Goal: Task Accomplishment & Management: Use online tool/utility

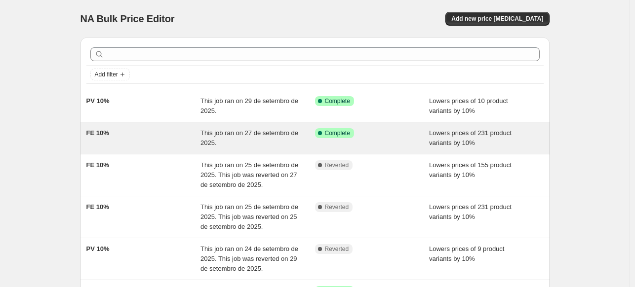
click at [138, 142] on div "FE 10%" at bounding box center [143, 138] width 115 height 20
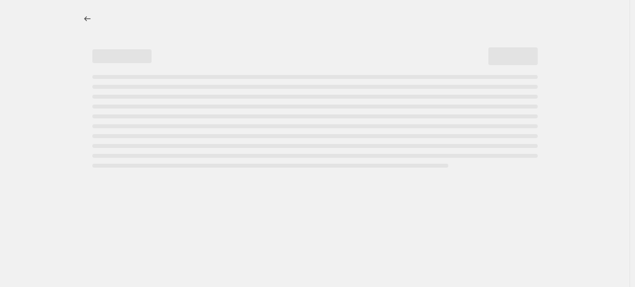
select select "percentage"
select select "collection"
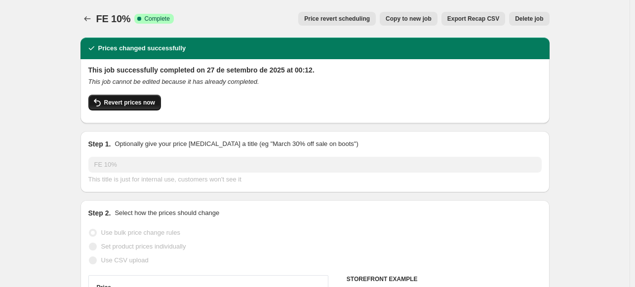
click at [146, 102] on span "Revert prices now" at bounding box center [129, 103] width 51 height 8
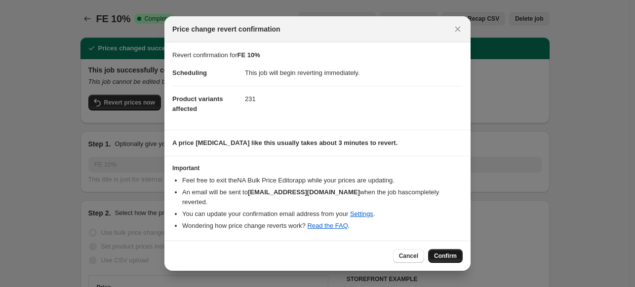
click at [446, 252] on span "Confirm" at bounding box center [445, 256] width 23 height 8
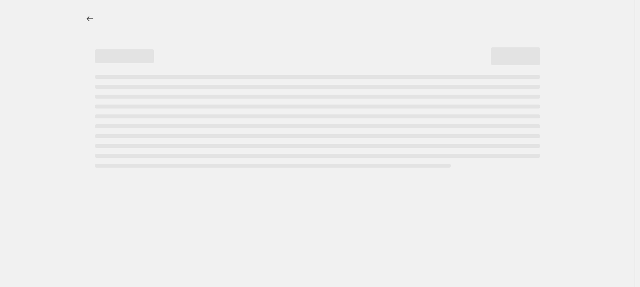
select select "percentage"
select select "collection"
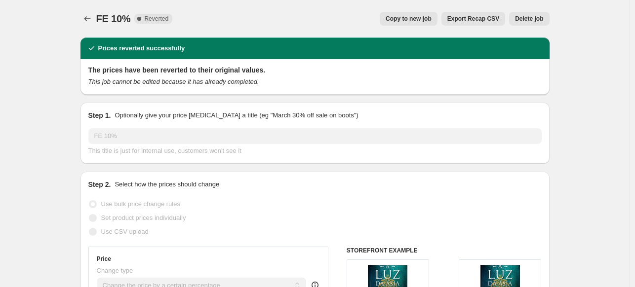
click at [410, 18] on span "Copy to new job" at bounding box center [409, 19] width 46 height 8
select select "percentage"
select select "collection"
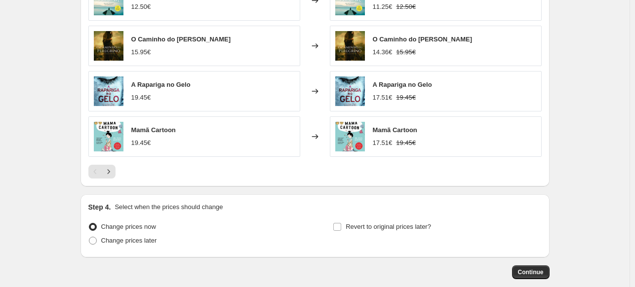
scroll to position [810, 0]
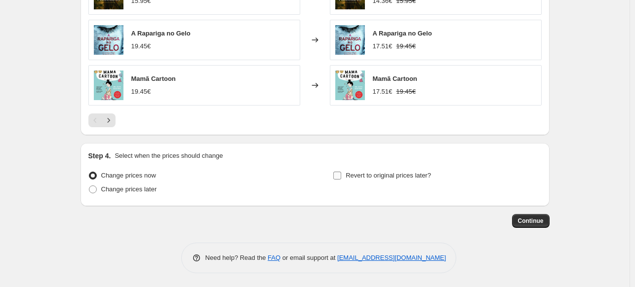
click at [341, 174] on input "Revert to original prices later?" at bounding box center [337, 176] width 8 height 8
checkbox input "true"
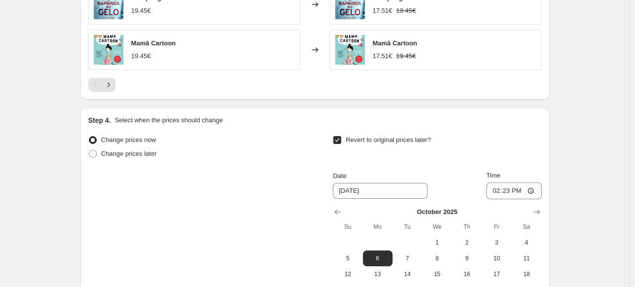
scroll to position [958, 0]
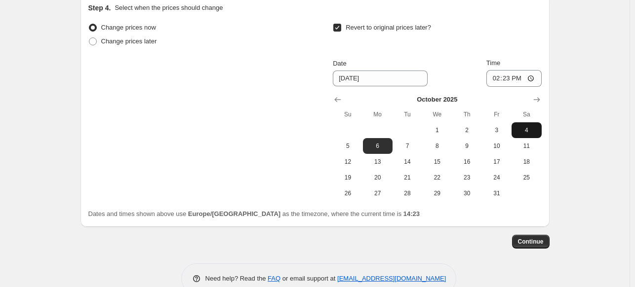
click at [531, 128] on span "4" at bounding box center [526, 130] width 22 height 8
type input "10/4/2025"
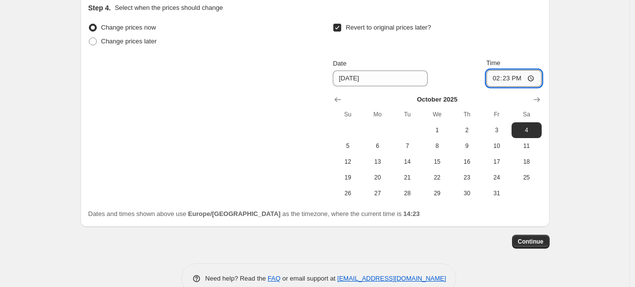
click at [513, 78] on input "14:23" at bounding box center [513, 78] width 55 height 17
type input "23:45"
click at [536, 243] on span "Continue" at bounding box center [531, 242] width 26 height 8
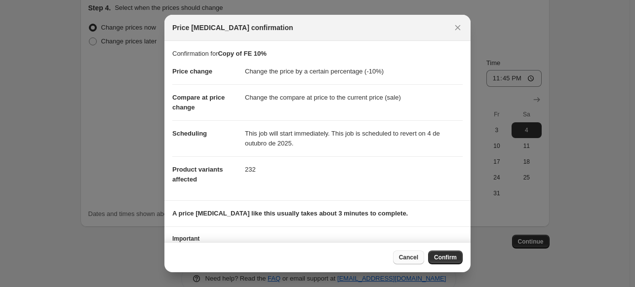
click at [417, 258] on span "Cancel" at bounding box center [408, 258] width 19 height 8
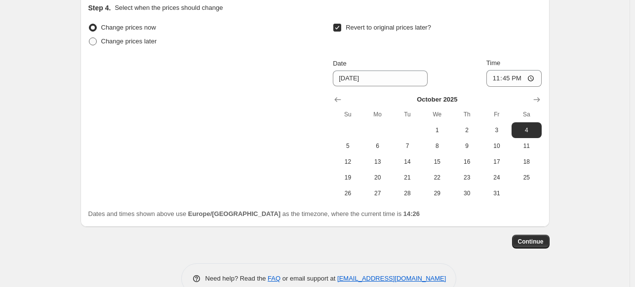
click at [91, 41] on span at bounding box center [93, 42] width 8 height 8
click at [89, 38] on input "Change prices later" at bounding box center [89, 38] width 0 height 0
radio input "true"
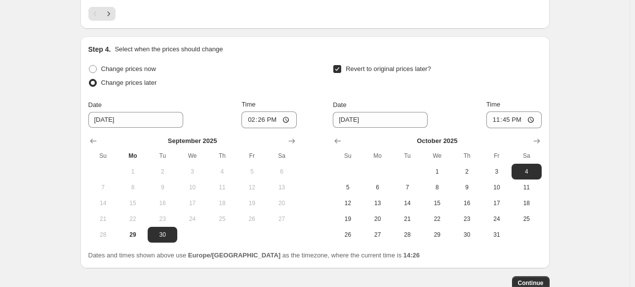
scroll to position [859, 0]
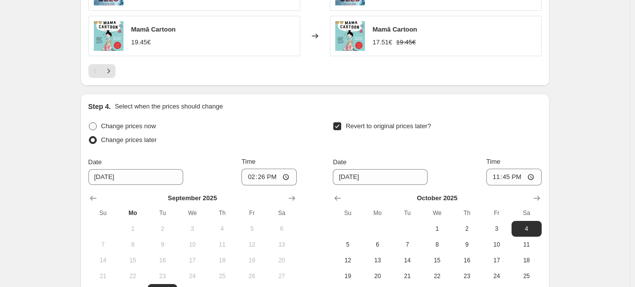
click at [92, 124] on span at bounding box center [93, 126] width 8 height 8
click at [89, 123] on input "Change prices now" at bounding box center [89, 122] width 0 height 0
radio input "true"
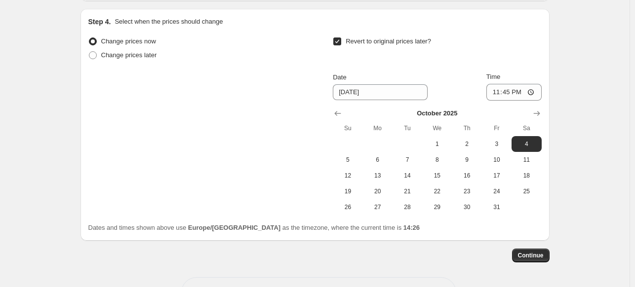
scroll to position [978, 0]
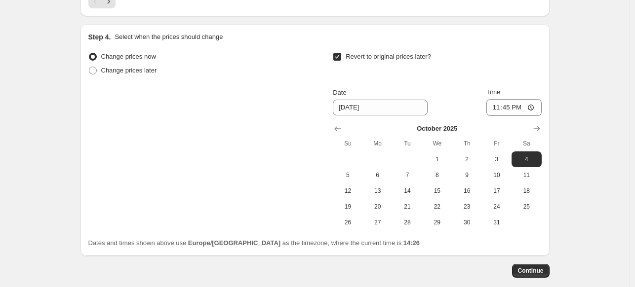
click at [341, 55] on input "Revert to original prices later?" at bounding box center [337, 57] width 8 height 8
checkbox input "false"
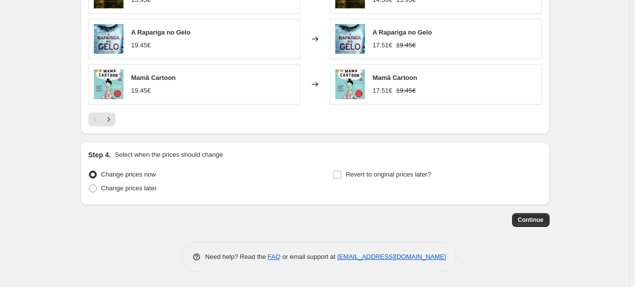
scroll to position [810, 0]
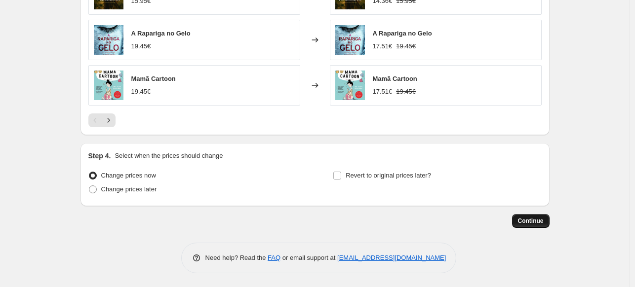
click at [547, 222] on button "Continue" at bounding box center [531, 221] width 38 height 14
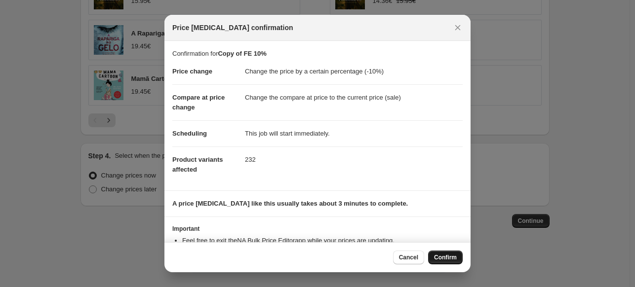
click at [447, 258] on span "Confirm" at bounding box center [445, 258] width 23 height 8
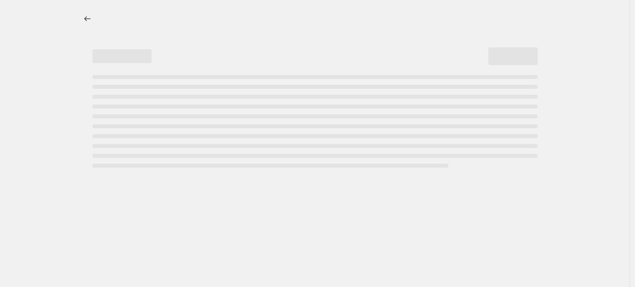
select select "percentage"
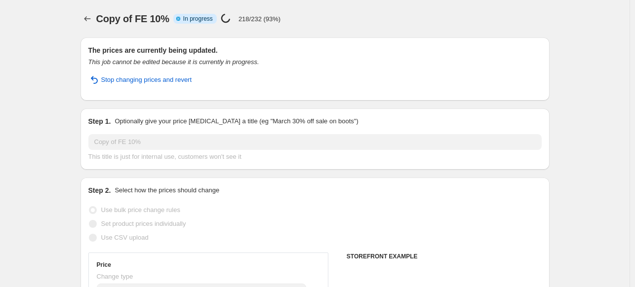
select select "collection"
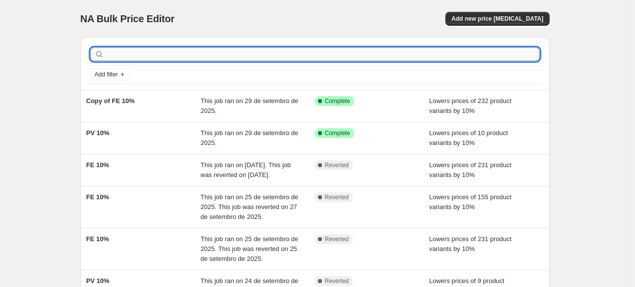
click at [154, 49] on input "text" at bounding box center [322, 54] width 433 height 14
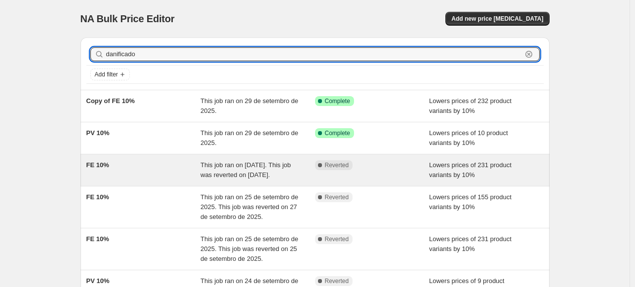
type input "danificados"
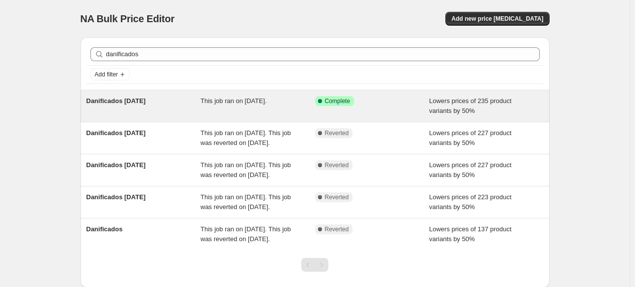
click at [176, 100] on div "Danificados [DATE]" at bounding box center [143, 106] width 115 height 20
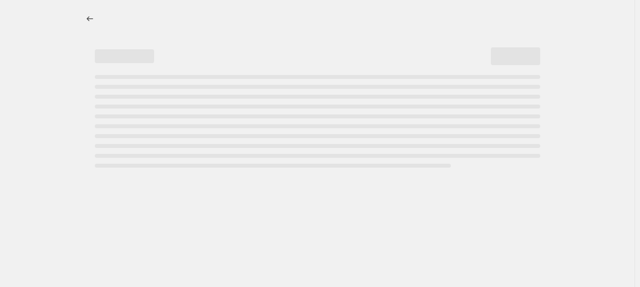
select select "percentage"
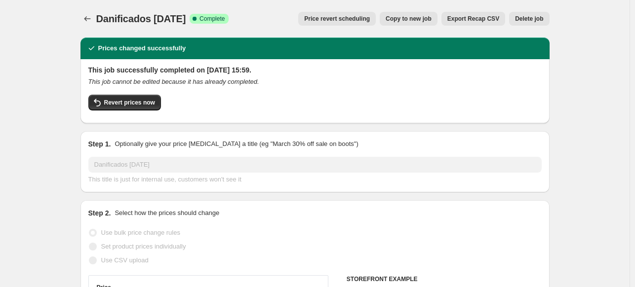
select select "collection"
click at [125, 106] on span "Revert prices now" at bounding box center [129, 103] width 51 height 8
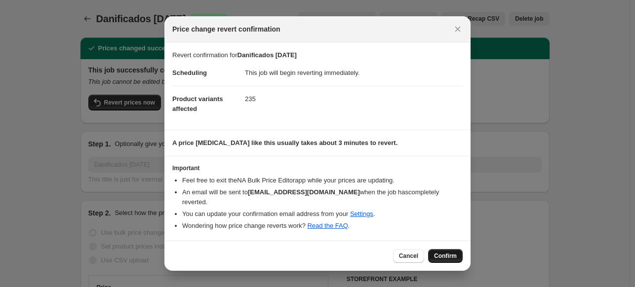
click at [438, 254] on span "Confirm" at bounding box center [445, 256] width 23 height 8
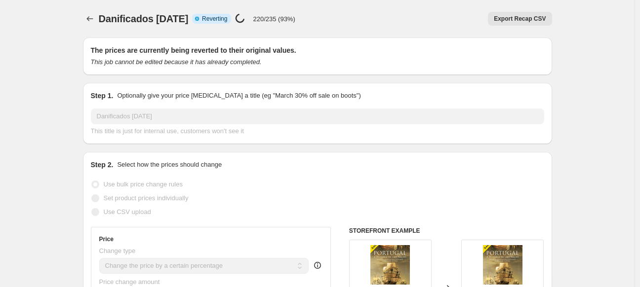
select select "percentage"
select select "collection"
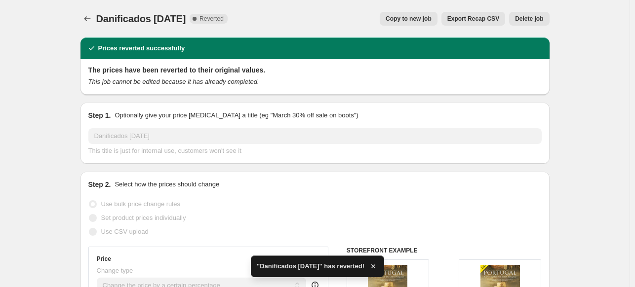
click at [412, 20] on span "Copy to new job" at bounding box center [409, 19] width 46 height 8
select select "percentage"
select select "collection"
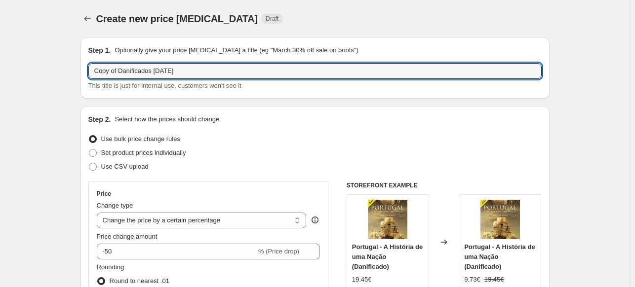
drag, startPoint x: 120, startPoint y: 71, endPoint x: 80, endPoint y: 71, distance: 40.5
type input "Danificados [DATE]"
click at [348, 0] on div "Create new price [MEDICAL_DATA]. This page is ready Create new price [MEDICAL_D…" at bounding box center [314, 19] width 469 height 38
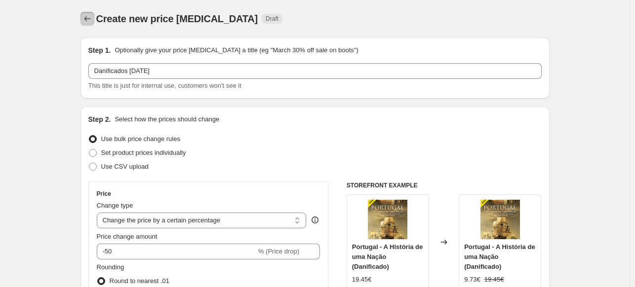
click at [85, 15] on icon "Price change jobs" at bounding box center [87, 19] width 10 height 10
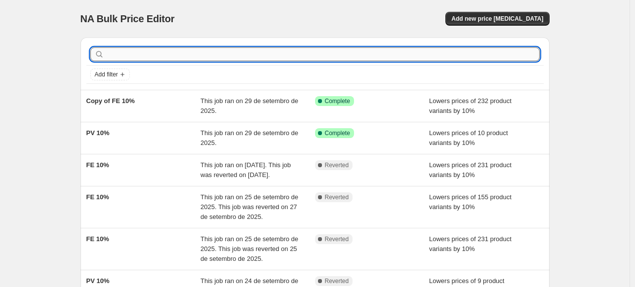
click at [142, 49] on input "text" at bounding box center [322, 54] width 433 height 14
type input "danificados"
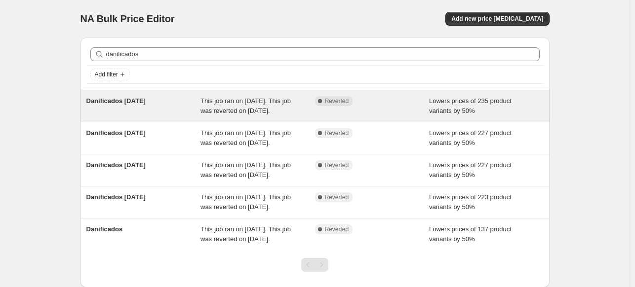
click at [173, 108] on div "Danificados [DATE]" at bounding box center [143, 106] width 115 height 20
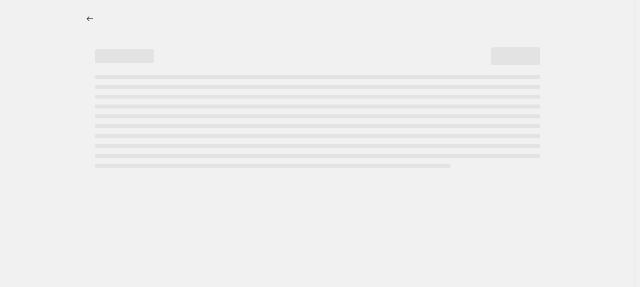
select select "percentage"
select select "collection"
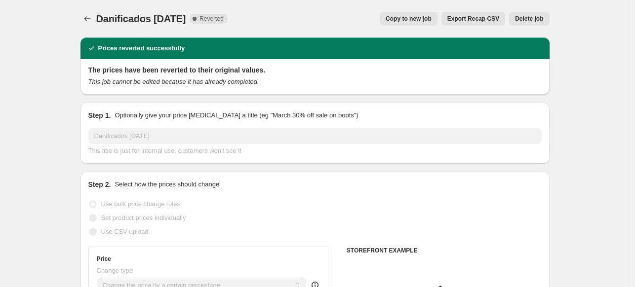
click at [412, 18] on span "Copy to new job" at bounding box center [409, 19] width 46 height 8
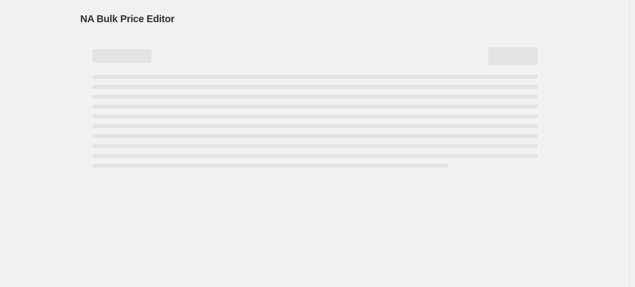
select select "percentage"
select select "collection"
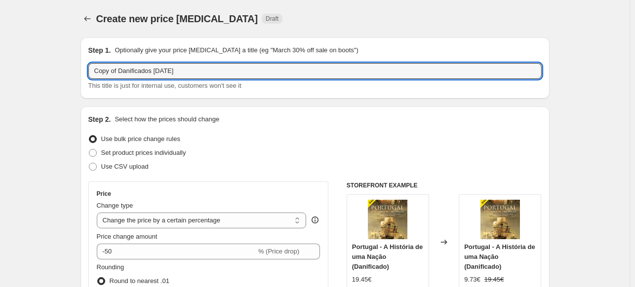
drag, startPoint x: 120, startPoint y: 69, endPoint x: 63, endPoint y: 74, distance: 57.5
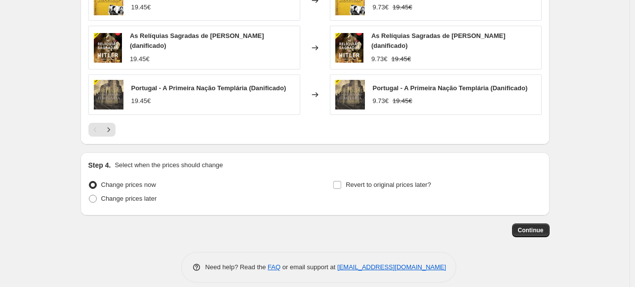
scroll to position [818, 0]
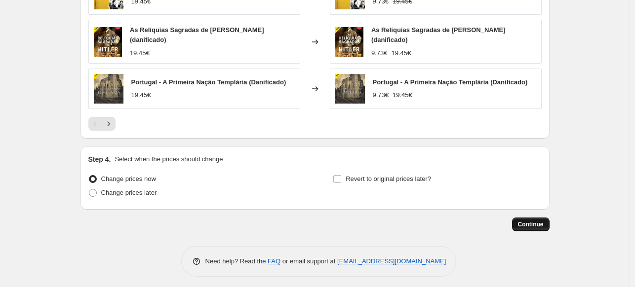
type input "Danificados [DATE]"
click at [525, 221] on span "Continue" at bounding box center [531, 225] width 26 height 8
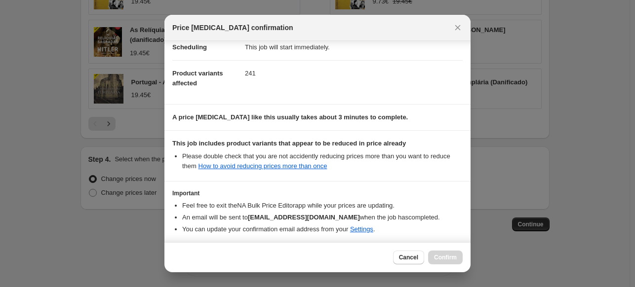
scroll to position [127, 0]
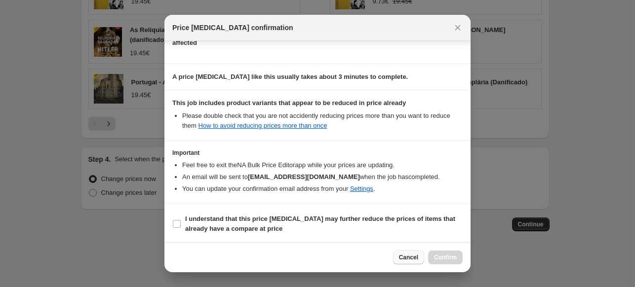
click at [401, 256] on span "Cancel" at bounding box center [408, 258] width 19 height 8
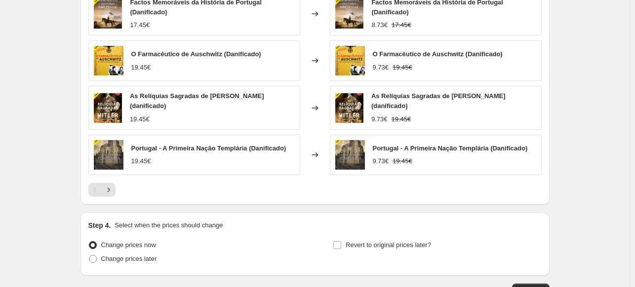
scroll to position [769, 0]
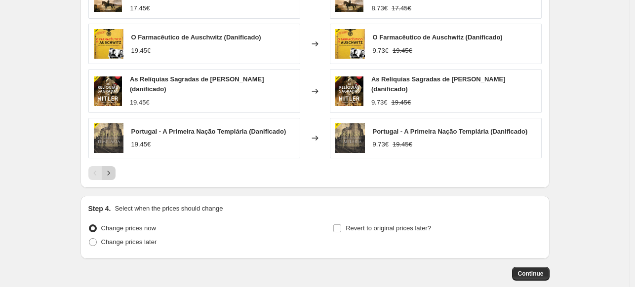
click at [113, 168] on icon "Next" at bounding box center [109, 173] width 10 height 10
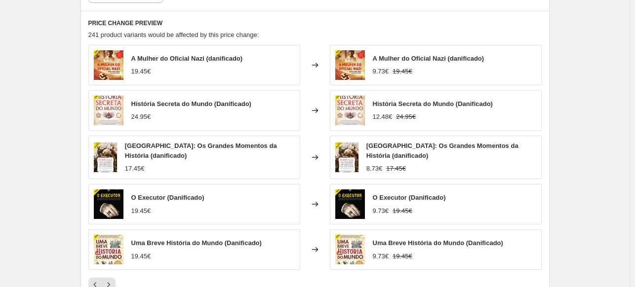
scroll to position [667, 0]
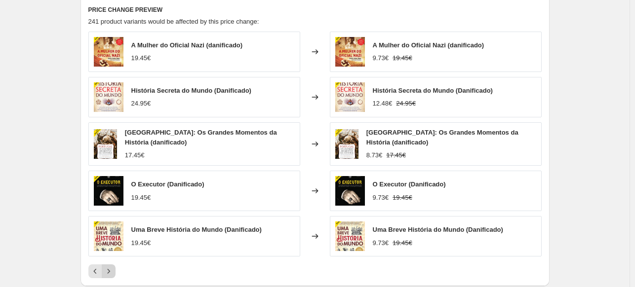
click at [113, 270] on icon "Next" at bounding box center [109, 272] width 10 height 10
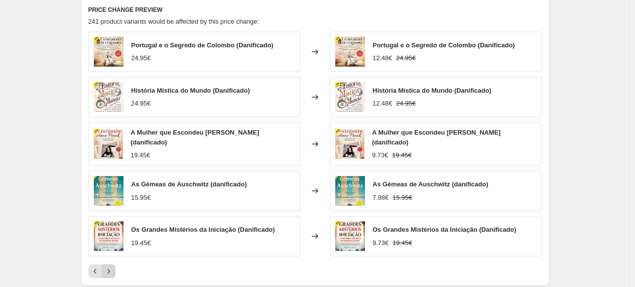
click at [113, 269] on icon "Next" at bounding box center [109, 272] width 10 height 10
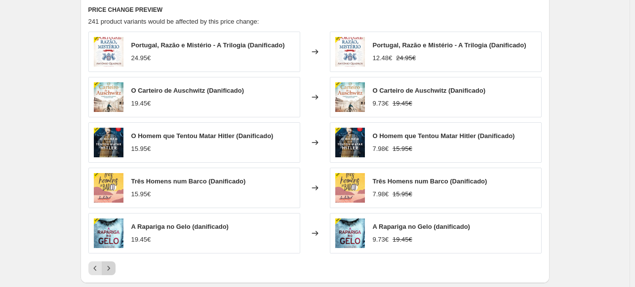
click at [114, 269] on icon "Next" at bounding box center [109, 269] width 10 height 10
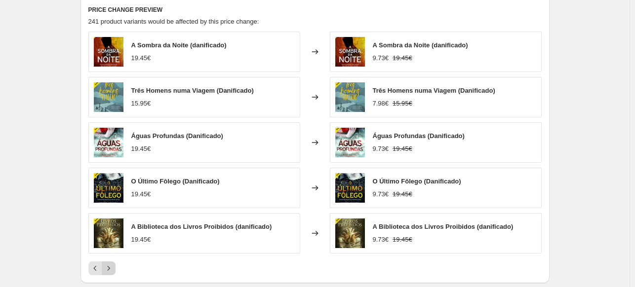
click at [114, 269] on icon "Next" at bounding box center [109, 269] width 10 height 10
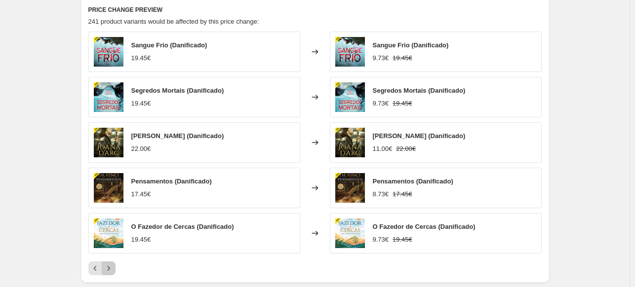
click at [114, 269] on icon "Next" at bounding box center [109, 269] width 10 height 10
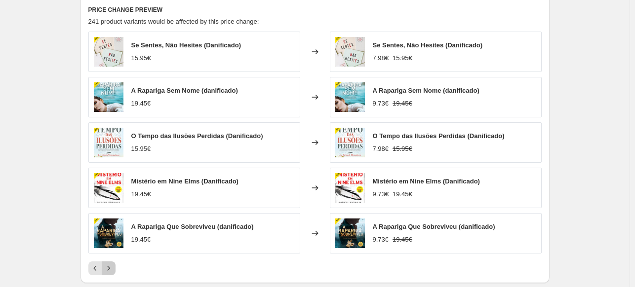
click at [114, 269] on icon "Next" at bounding box center [109, 269] width 10 height 10
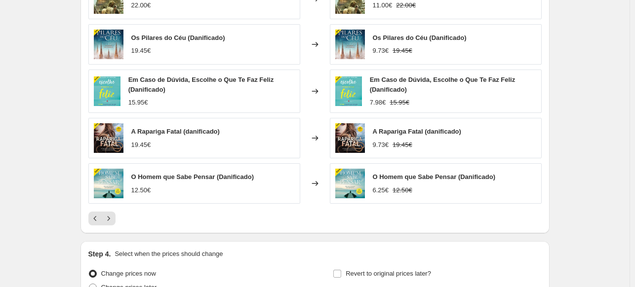
scroll to position [766, 0]
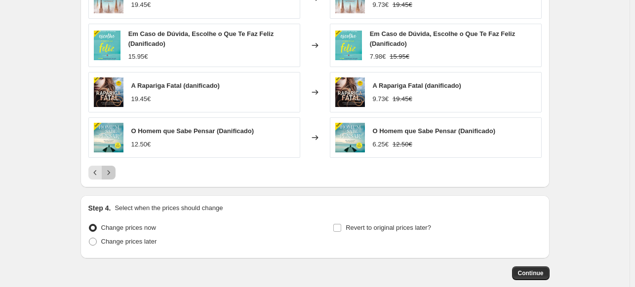
click at [114, 174] on icon "Next" at bounding box center [109, 173] width 10 height 10
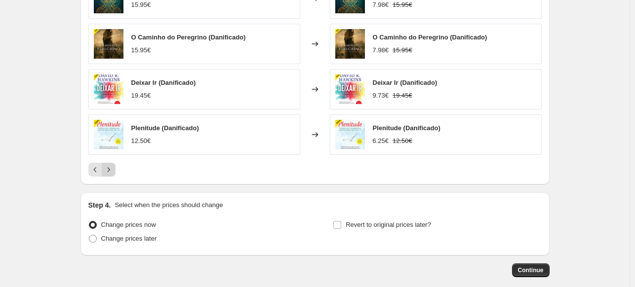
click at [116, 169] on button "Next" at bounding box center [109, 170] width 14 height 14
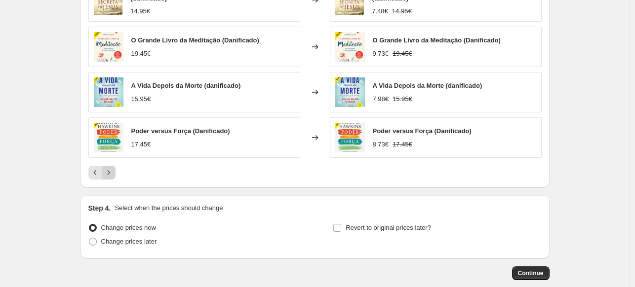
click at [114, 166] on button "Next" at bounding box center [109, 173] width 14 height 14
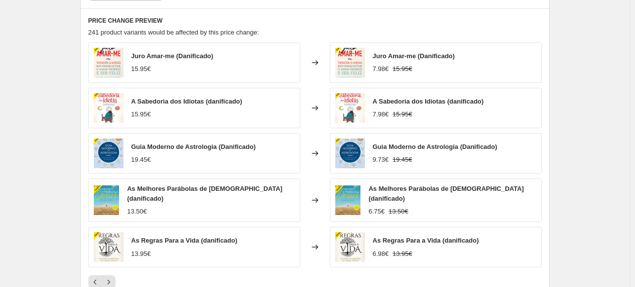
scroll to position [717, 0]
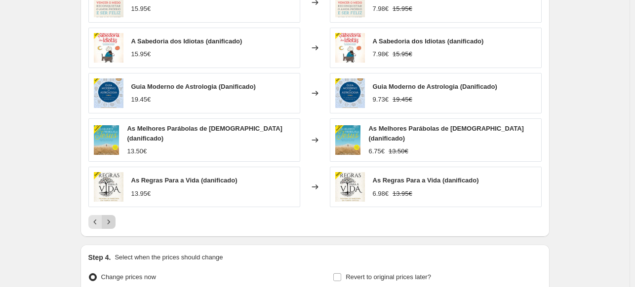
click at [114, 220] on icon "Next" at bounding box center [109, 222] width 10 height 10
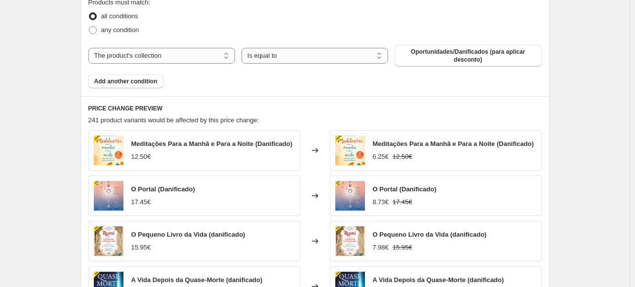
scroll to position [766, 0]
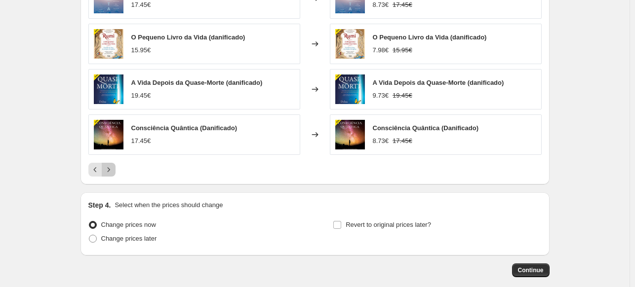
click at [114, 169] on icon "Next" at bounding box center [109, 170] width 10 height 10
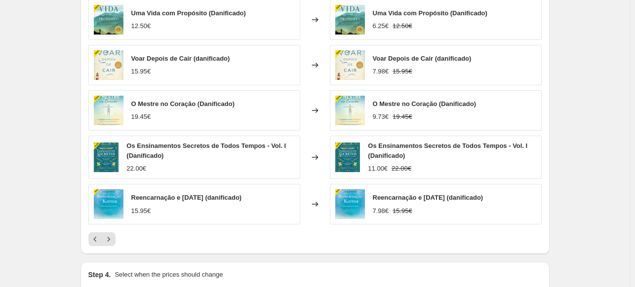
scroll to position [717, 0]
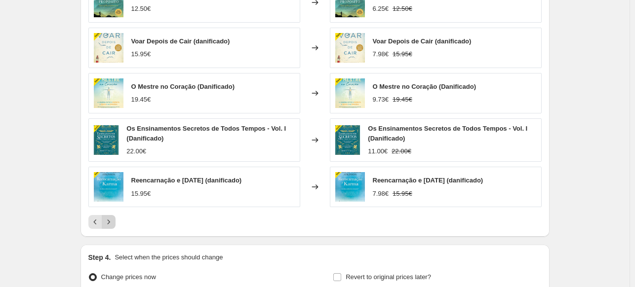
click at [114, 221] on icon "Next" at bounding box center [109, 222] width 10 height 10
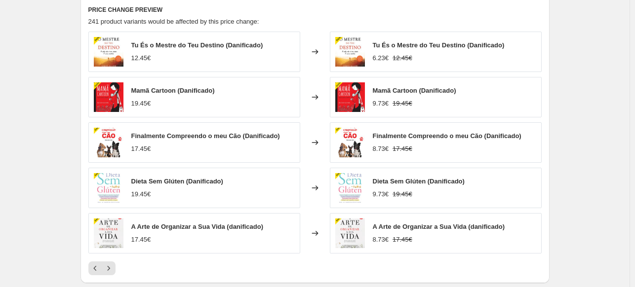
scroll to position [766, 0]
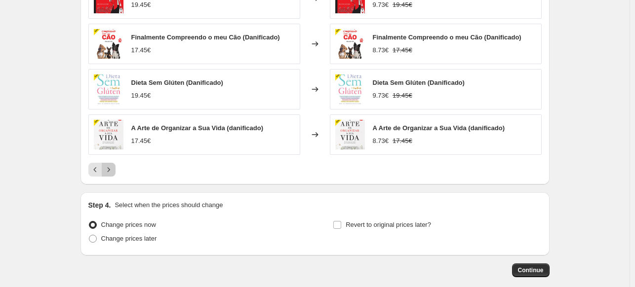
click at [111, 172] on icon "Next" at bounding box center [109, 170] width 10 height 10
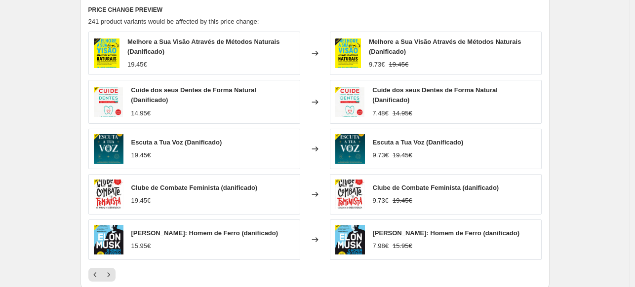
scroll to position [717, 0]
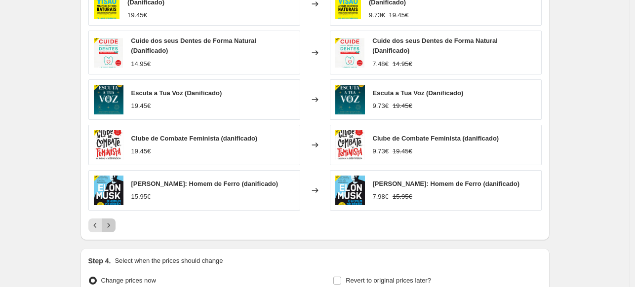
click at [109, 223] on icon "Next" at bounding box center [109, 226] width 10 height 10
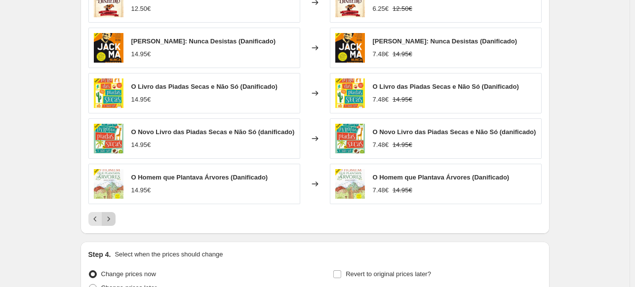
click at [113, 219] on icon "Next" at bounding box center [109, 219] width 10 height 10
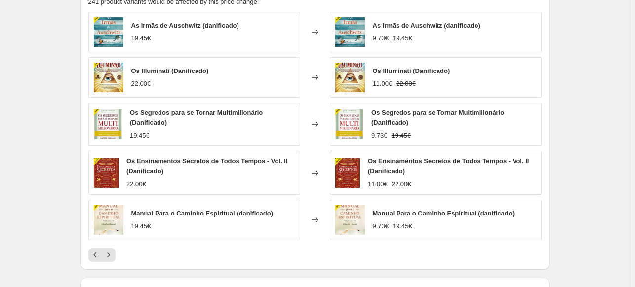
scroll to position [766, 0]
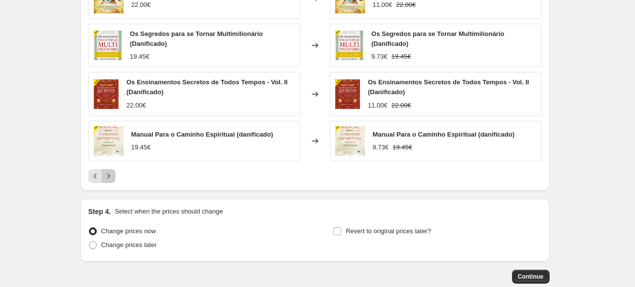
click at [111, 176] on icon "Next" at bounding box center [109, 176] width 10 height 10
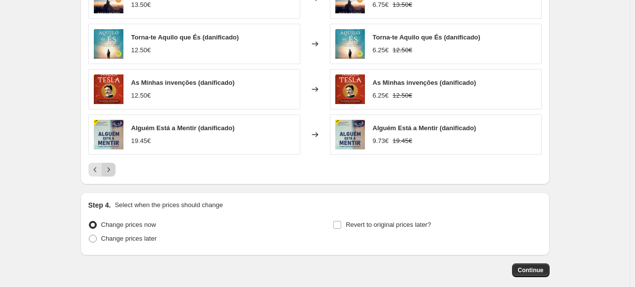
click at [113, 169] on icon "Next" at bounding box center [109, 170] width 10 height 10
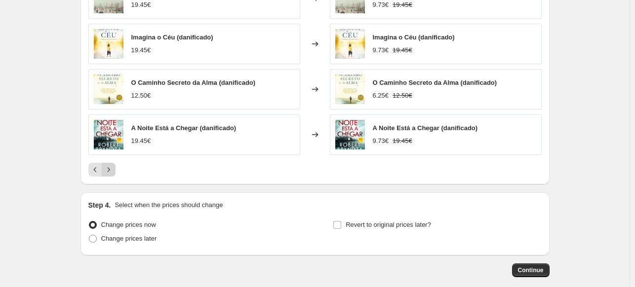
click at [109, 171] on icon "Next" at bounding box center [109, 170] width 10 height 10
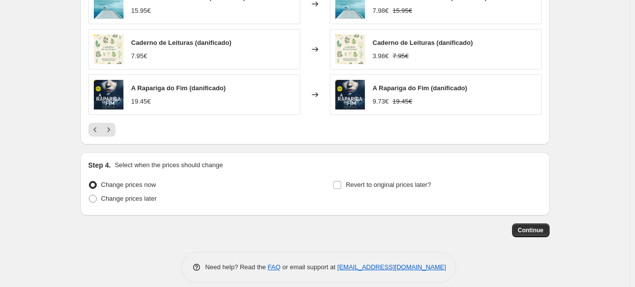
scroll to position [815, 0]
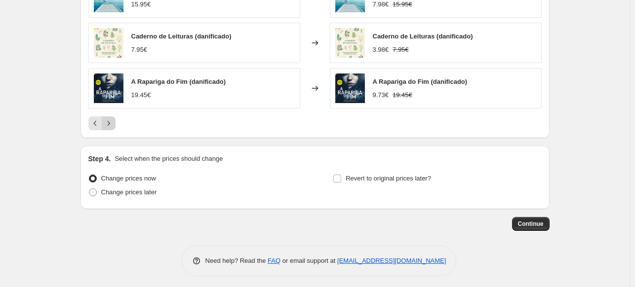
click at [110, 125] on icon "Next" at bounding box center [109, 123] width 10 height 10
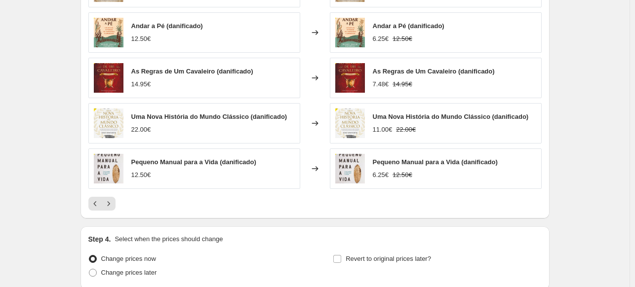
scroll to position [766, 0]
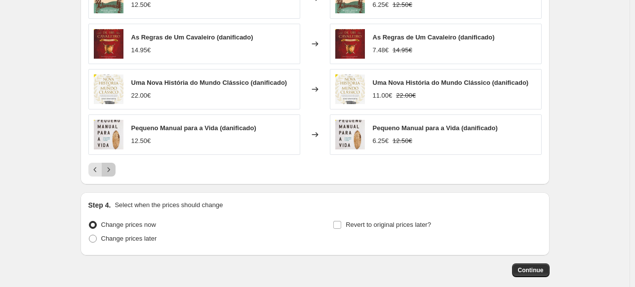
click at [110, 173] on icon "Next" at bounding box center [109, 170] width 10 height 10
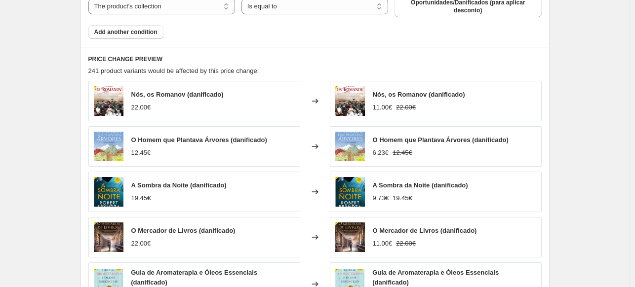
scroll to position [717, 0]
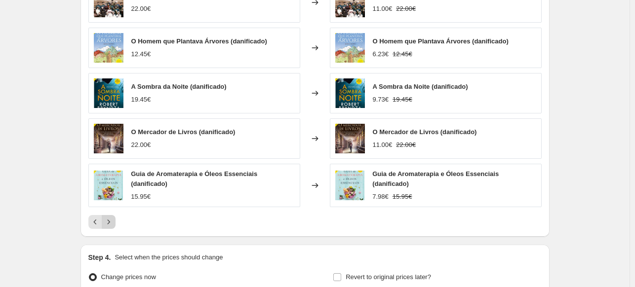
click at [110, 220] on icon "Next" at bounding box center [108, 222] width 2 height 4
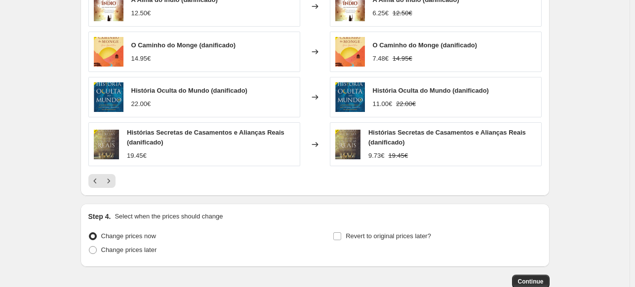
scroll to position [815, 0]
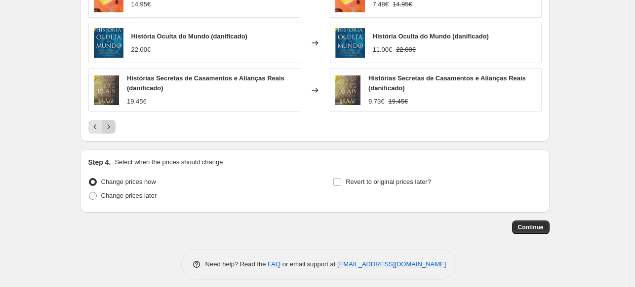
click at [112, 122] on icon "Next" at bounding box center [109, 127] width 10 height 10
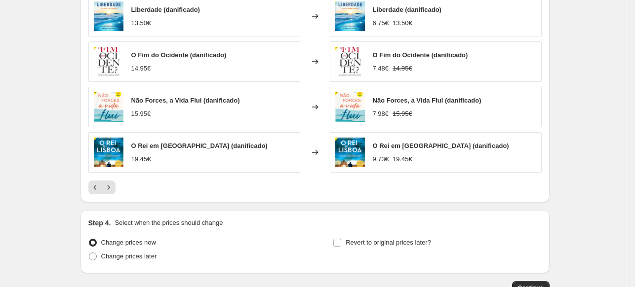
scroll to position [766, 0]
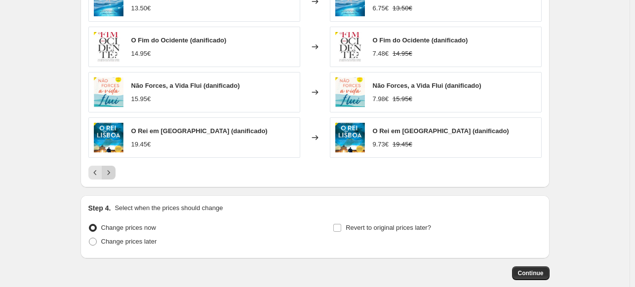
click at [114, 173] on icon "Next" at bounding box center [109, 173] width 10 height 10
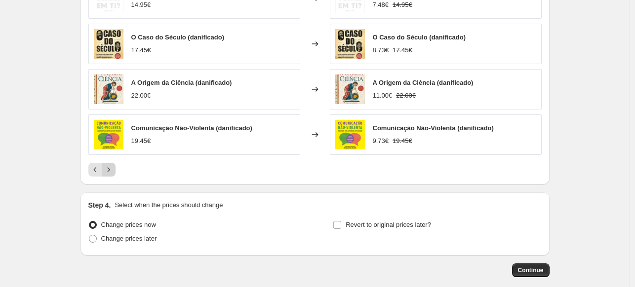
click at [112, 173] on icon "Next" at bounding box center [109, 170] width 10 height 10
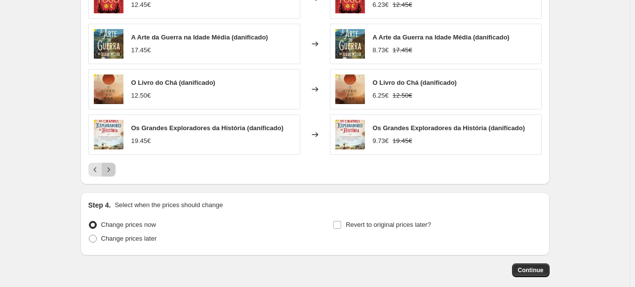
click at [113, 171] on icon "Next" at bounding box center [109, 170] width 10 height 10
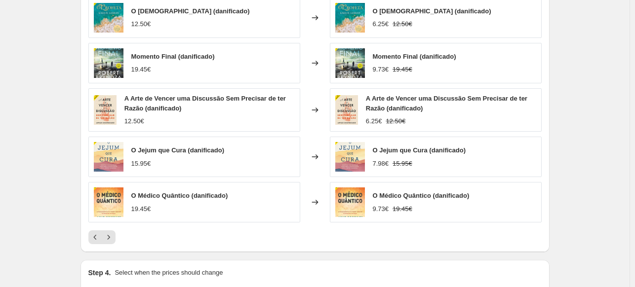
scroll to position [717, 0]
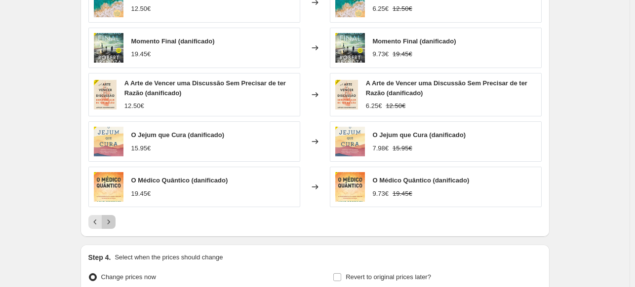
click at [112, 222] on icon "Next" at bounding box center [109, 222] width 10 height 10
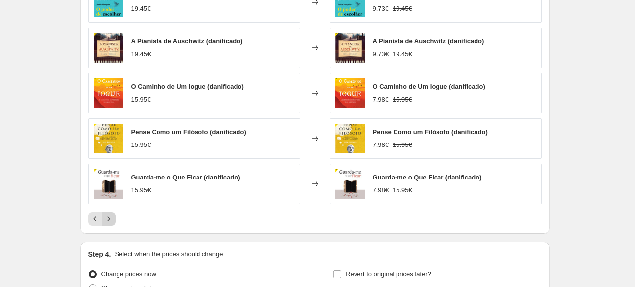
click at [110, 218] on icon "Next" at bounding box center [108, 219] width 2 height 4
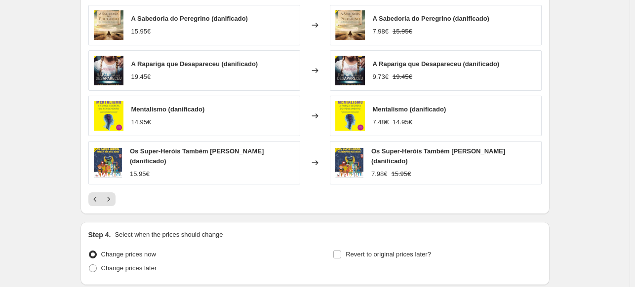
scroll to position [766, 0]
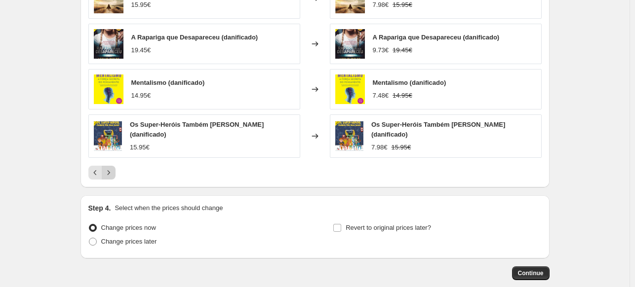
click at [114, 174] on button "Next" at bounding box center [109, 173] width 14 height 14
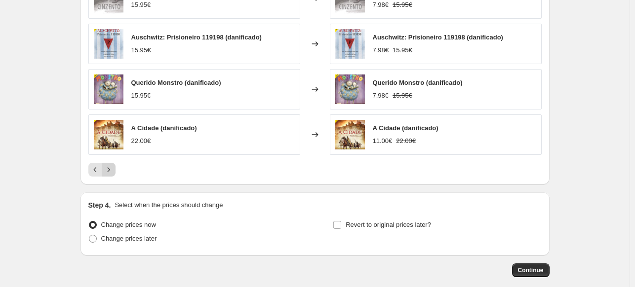
click at [113, 171] on icon "Next" at bounding box center [109, 170] width 10 height 10
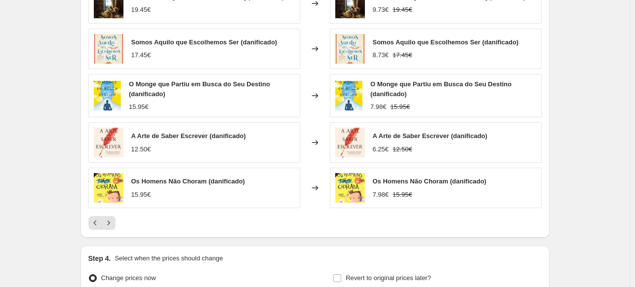
scroll to position [717, 0]
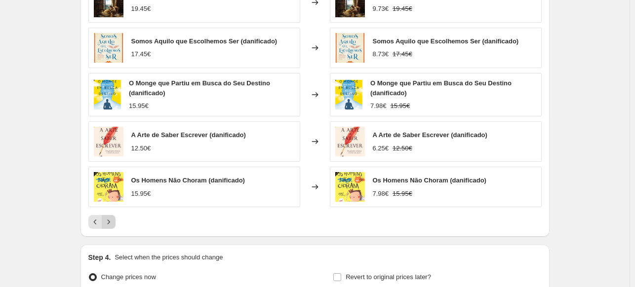
click at [113, 221] on icon "Next" at bounding box center [109, 222] width 10 height 10
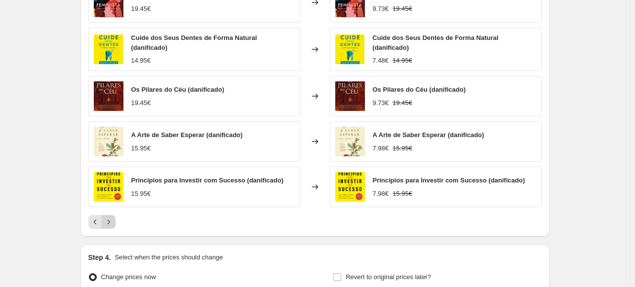
click at [113, 220] on icon "Next" at bounding box center [109, 222] width 10 height 10
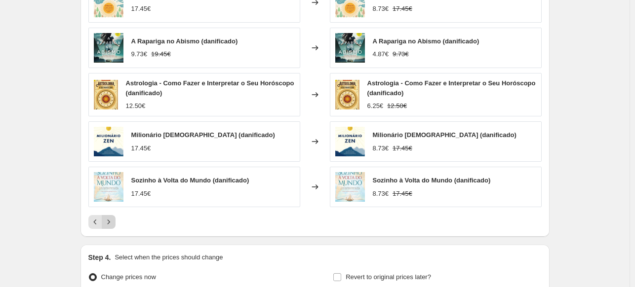
click at [112, 223] on icon "Next" at bounding box center [109, 222] width 10 height 10
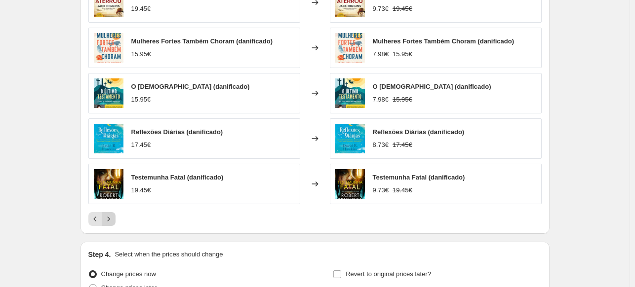
click at [113, 221] on icon "Next" at bounding box center [109, 219] width 10 height 10
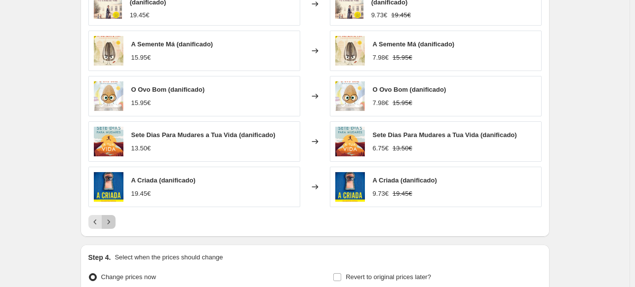
click at [114, 219] on icon "Next" at bounding box center [109, 222] width 10 height 10
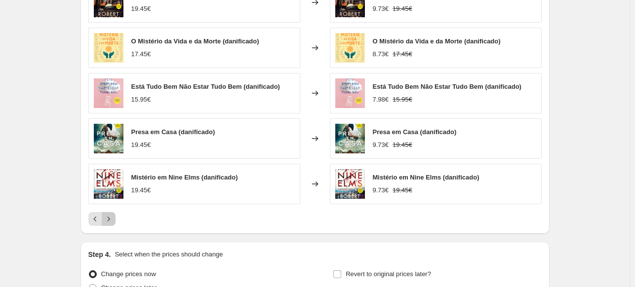
click at [110, 219] on icon "Next" at bounding box center [108, 219] width 2 height 4
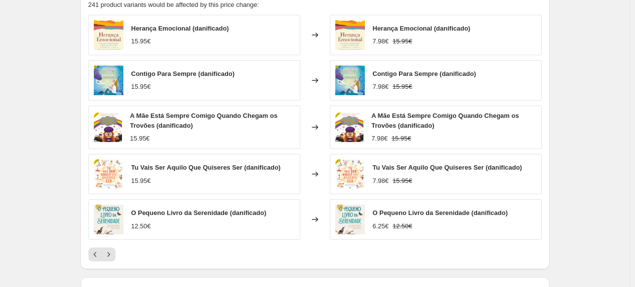
scroll to position [766, 0]
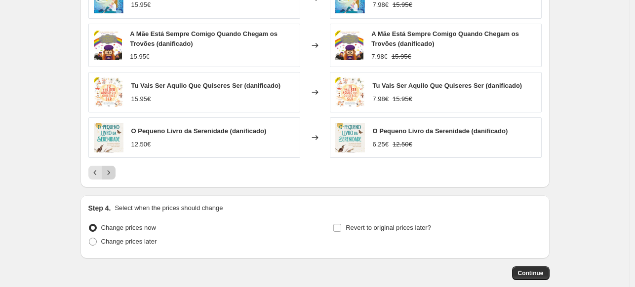
click at [111, 171] on icon "Next" at bounding box center [109, 173] width 10 height 10
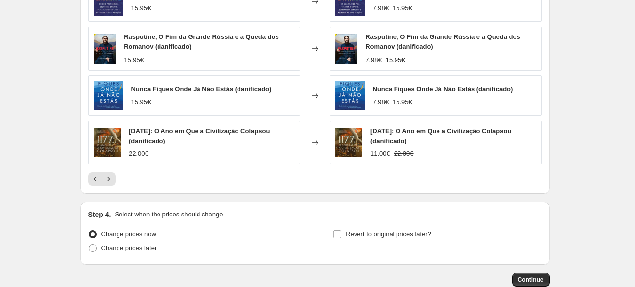
click at [114, 180] on icon "Next" at bounding box center [109, 179] width 10 height 10
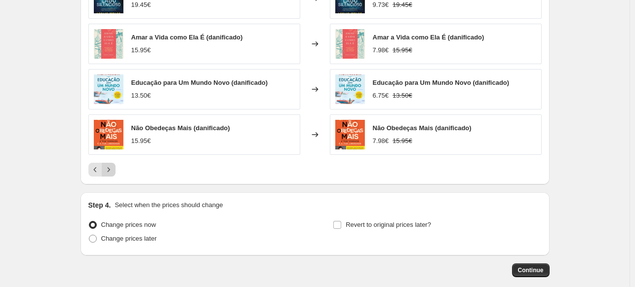
click at [110, 172] on icon "Next" at bounding box center [109, 170] width 10 height 10
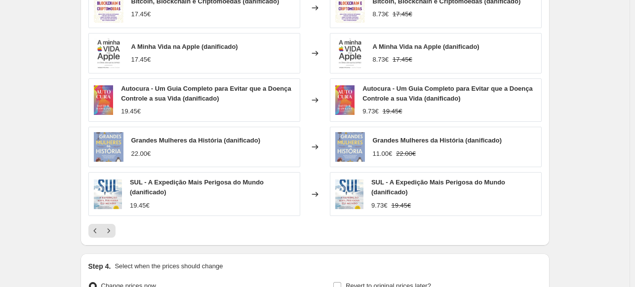
scroll to position [717, 0]
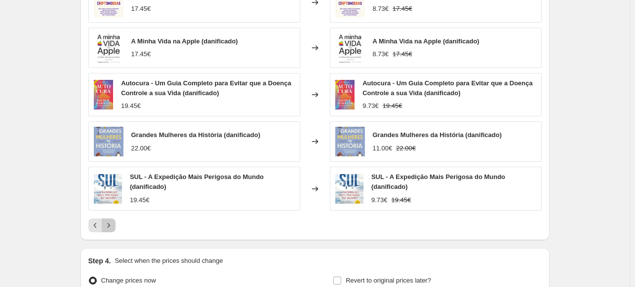
click at [114, 228] on icon "Next" at bounding box center [109, 226] width 10 height 10
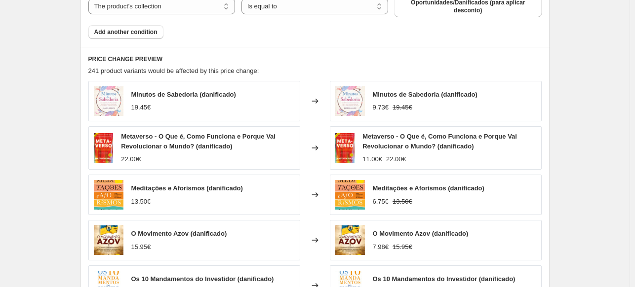
scroll to position [667, 0]
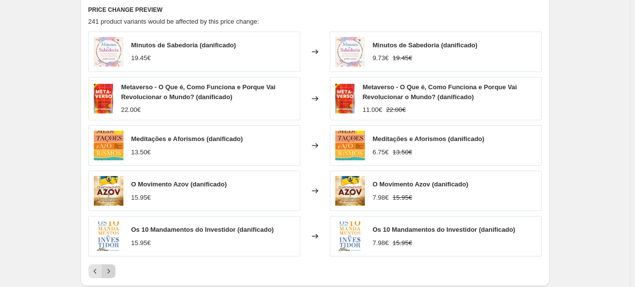
click at [113, 271] on icon "Next" at bounding box center [109, 272] width 10 height 10
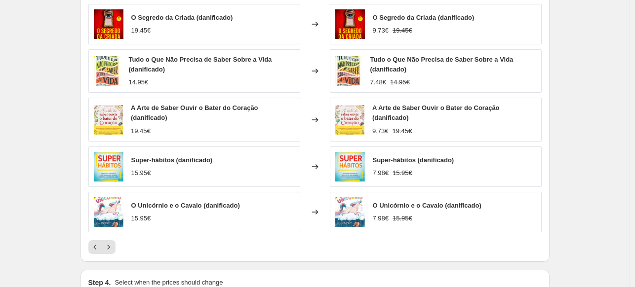
scroll to position [717, 0]
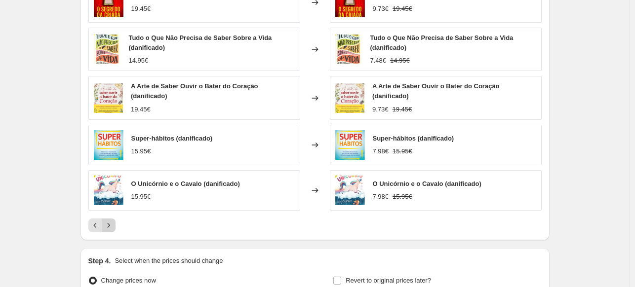
click at [113, 228] on icon "Next" at bounding box center [109, 226] width 10 height 10
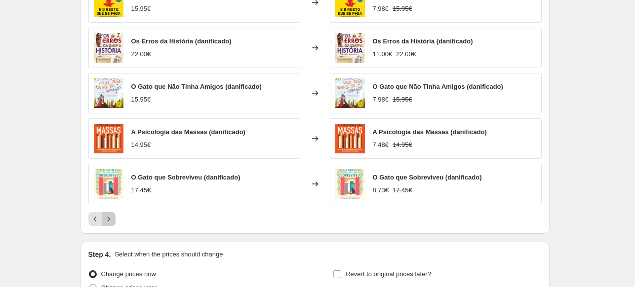
click at [110, 221] on icon "Next" at bounding box center [108, 219] width 2 height 4
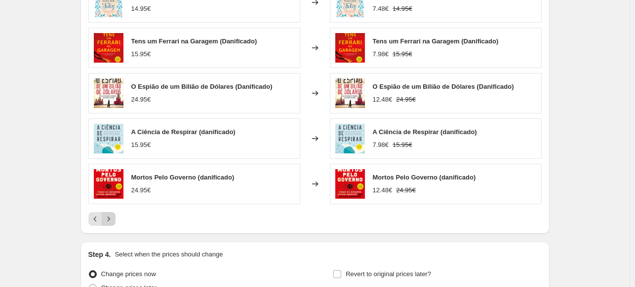
click at [110, 217] on icon "Next" at bounding box center [109, 219] width 10 height 10
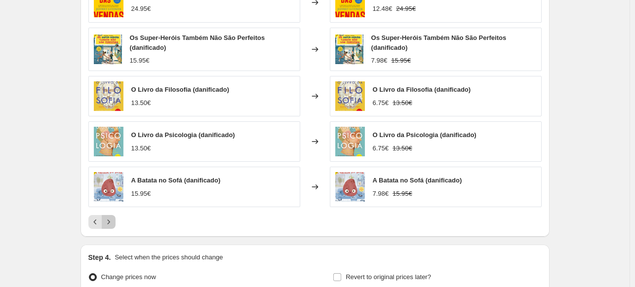
click at [113, 222] on icon "Next" at bounding box center [109, 222] width 10 height 10
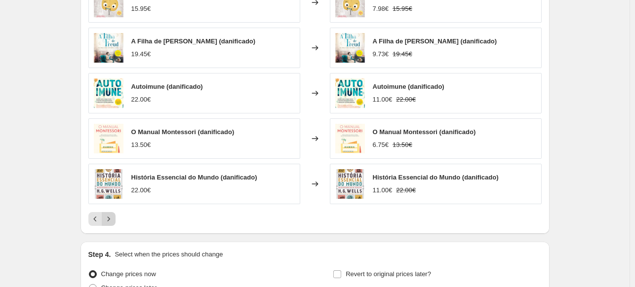
click at [114, 216] on icon "Next" at bounding box center [109, 219] width 10 height 10
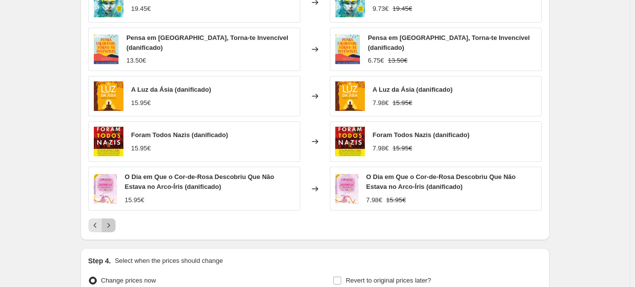
click at [113, 224] on icon "Next" at bounding box center [109, 226] width 10 height 10
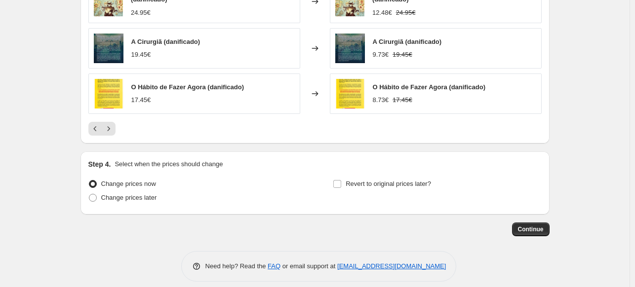
scroll to position [815, 0]
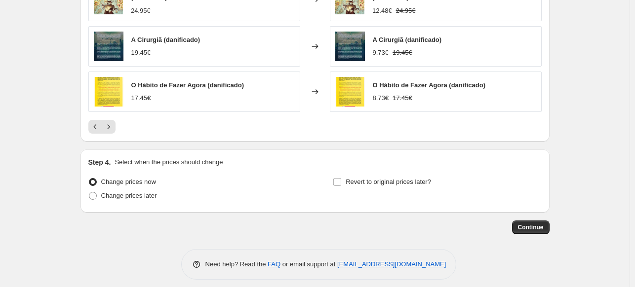
click at [113, 129] on icon "Next" at bounding box center [109, 127] width 10 height 10
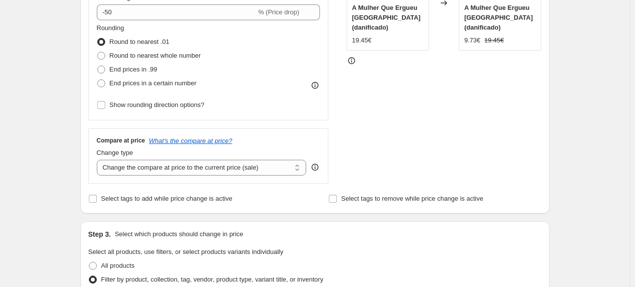
scroll to position [0, 0]
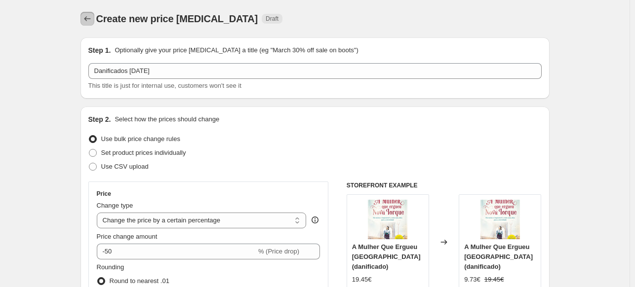
click at [89, 20] on icon "Price change jobs" at bounding box center [87, 19] width 10 height 10
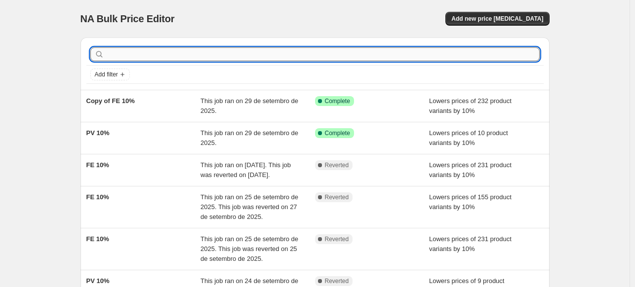
click at [156, 52] on input "text" at bounding box center [322, 54] width 433 height 14
type input "danifc"
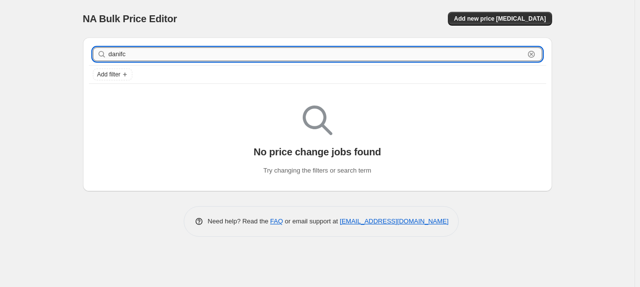
click at [129, 51] on input "danifc" at bounding box center [317, 54] width 416 height 14
type input "danif"
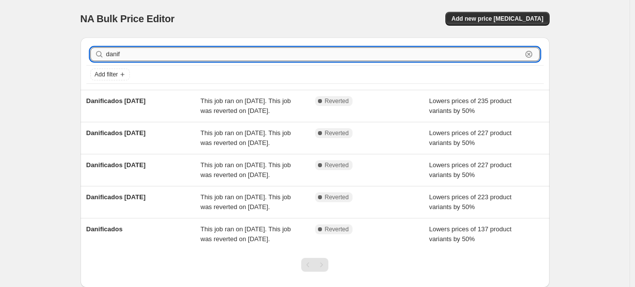
click at [153, 55] on input "danif" at bounding box center [314, 54] width 416 height 14
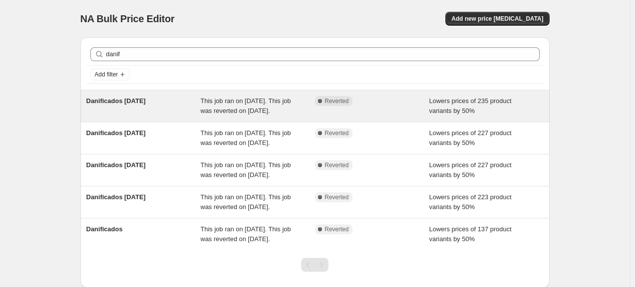
click at [171, 103] on div "Danificados [DATE]" at bounding box center [143, 106] width 115 height 20
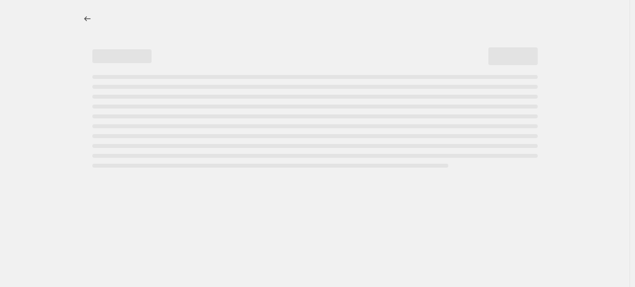
select select "percentage"
select select "collection"
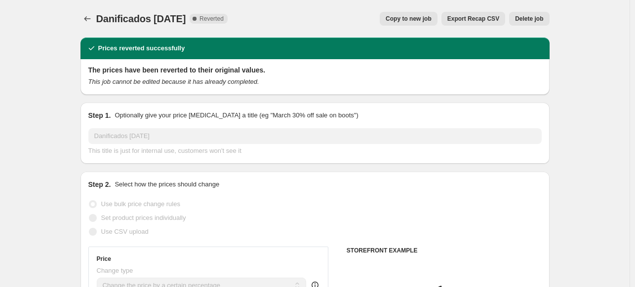
click at [400, 19] on span "Copy to new job" at bounding box center [409, 19] width 46 height 8
select select "percentage"
select select "collection"
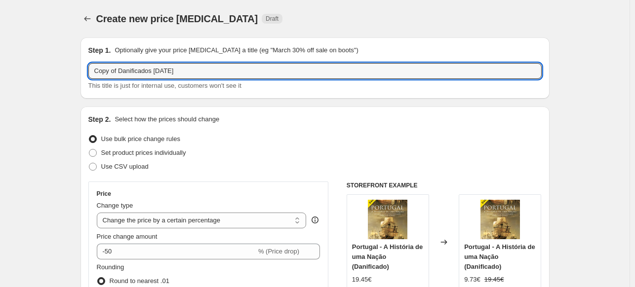
drag, startPoint x: 120, startPoint y: 71, endPoint x: 64, endPoint y: 72, distance: 56.8
drag, startPoint x: 146, startPoint y: 71, endPoint x: 130, endPoint y: 69, distance: 15.4
click at [130, 69] on input "Danificados [DATE]" at bounding box center [314, 71] width 453 height 16
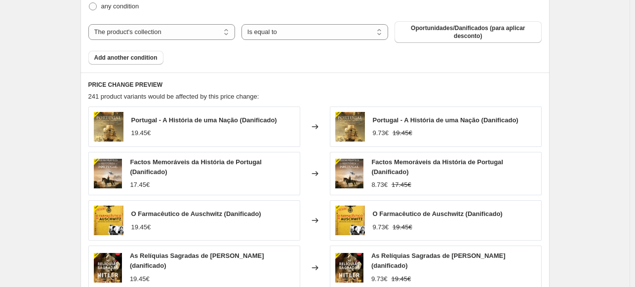
scroll to position [818, 0]
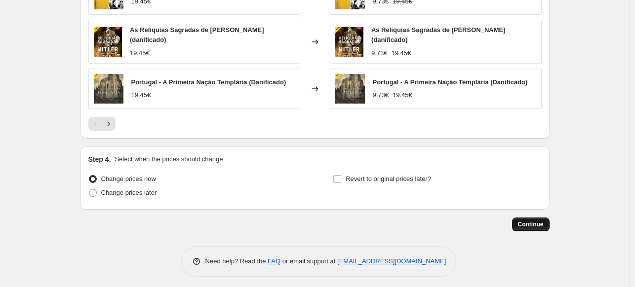
type input "Danificados setmebro 2025"
click at [526, 221] on span "Continue" at bounding box center [531, 225] width 26 height 8
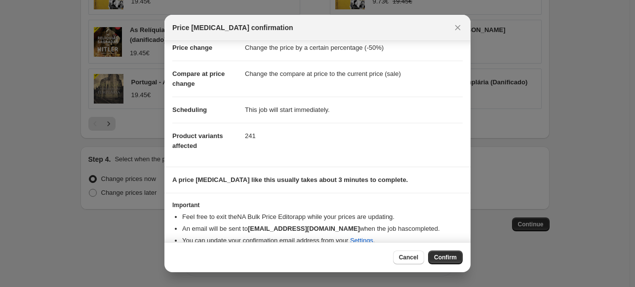
scroll to position [36, 0]
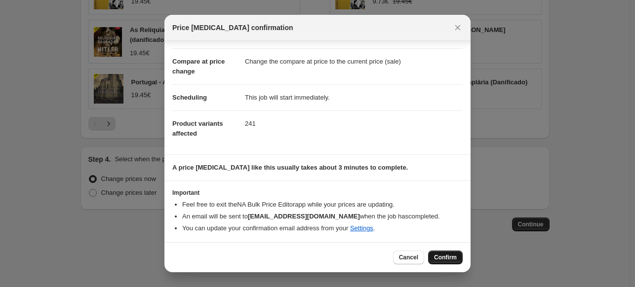
click at [450, 258] on span "Confirm" at bounding box center [445, 258] width 23 height 8
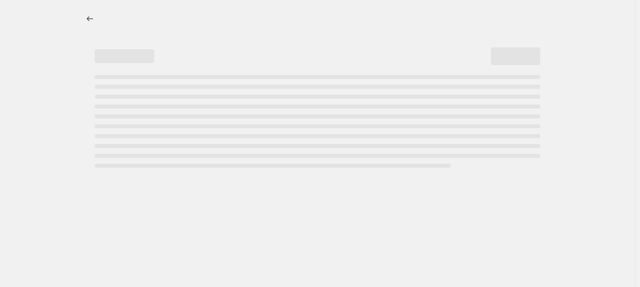
select select "percentage"
select select "collection"
